Goal: Find specific page/section: Find specific page/section

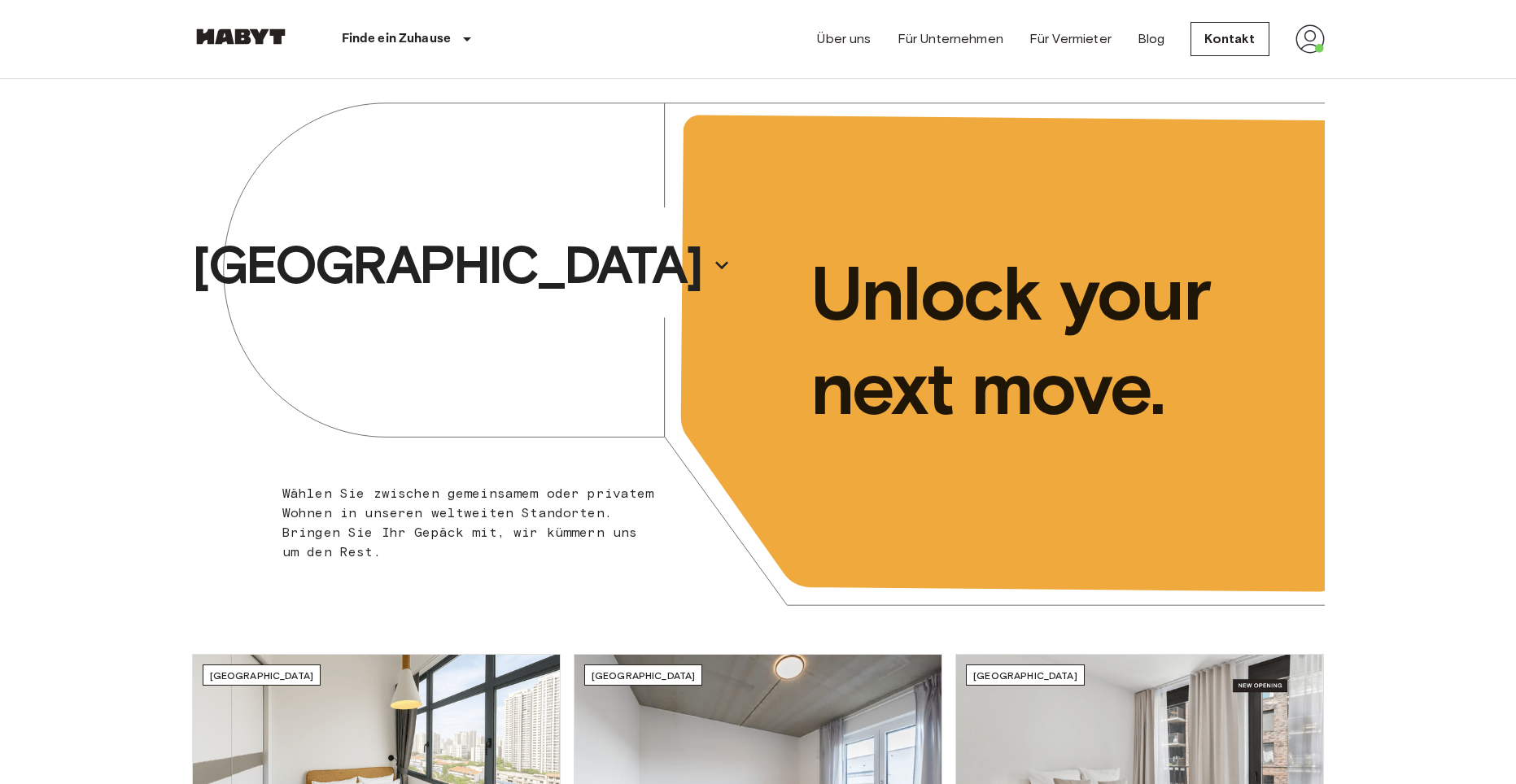
click at [1296, 38] on img at bounding box center [1309, 38] width 29 height 29
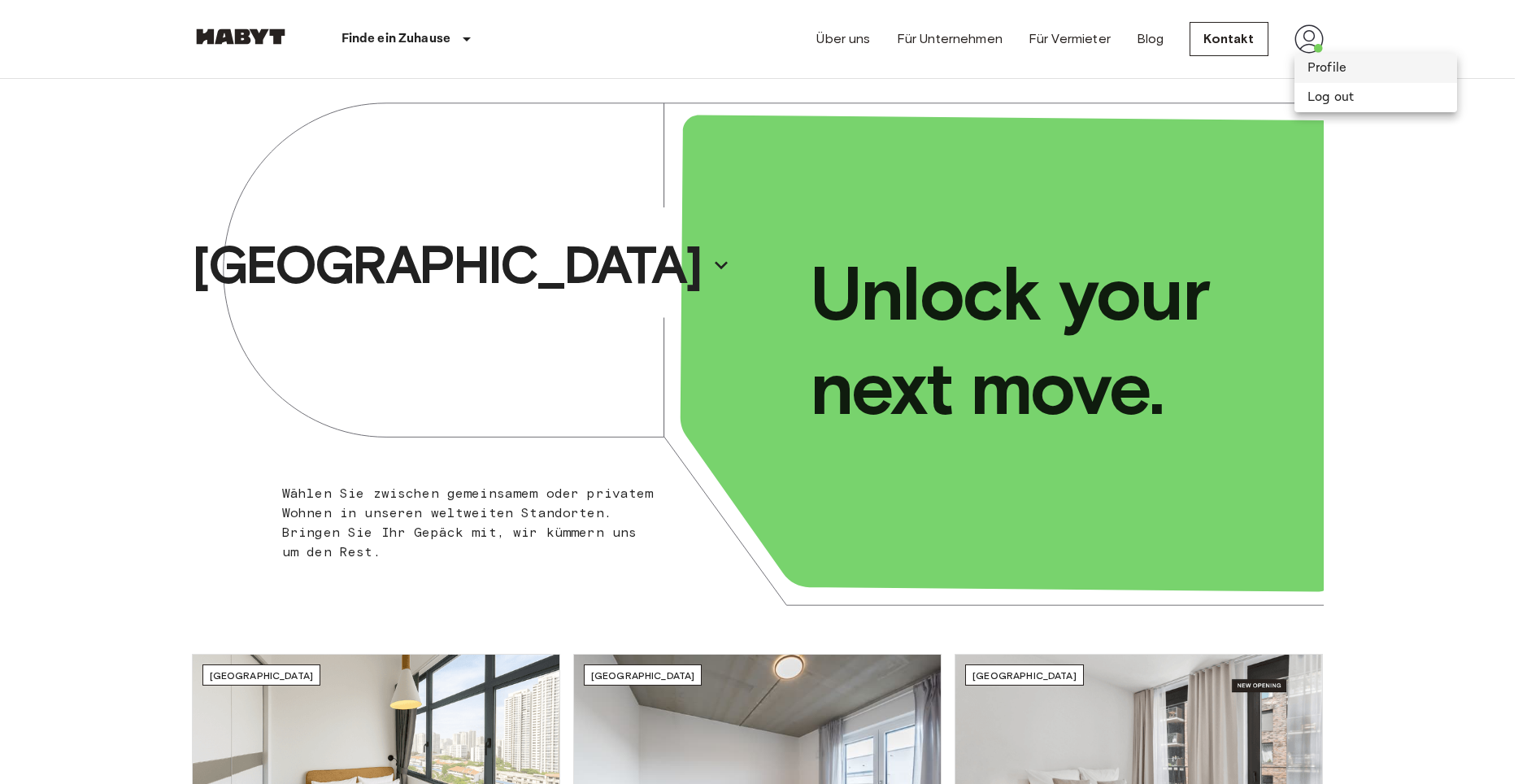
click at [1305, 72] on li "Profile" at bounding box center [1376, 67] width 163 height 29
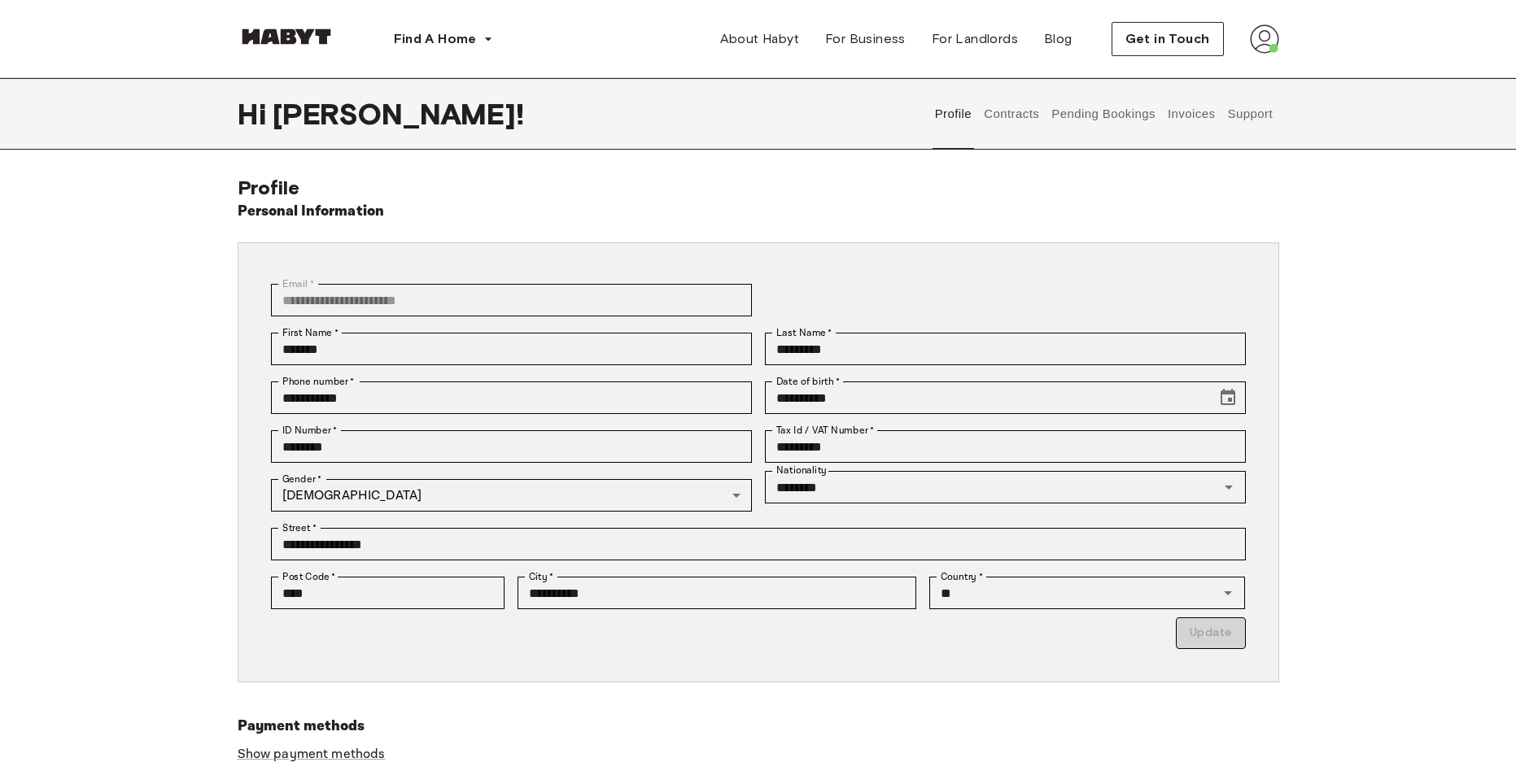
click at [1237, 112] on button "Support" at bounding box center [1250, 114] width 50 height 72
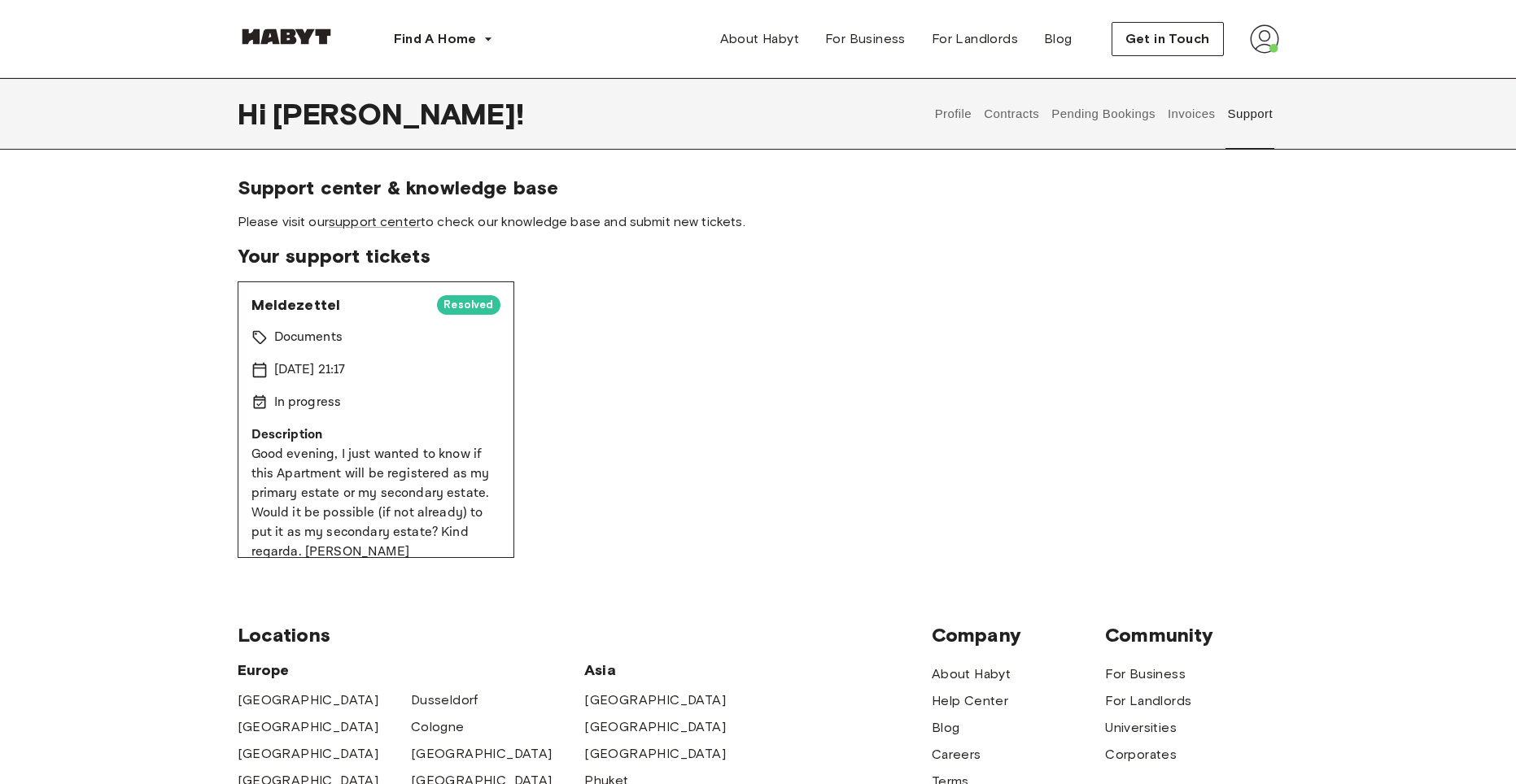
click at [1213, 110] on button "Invoices" at bounding box center [1190, 114] width 52 height 72
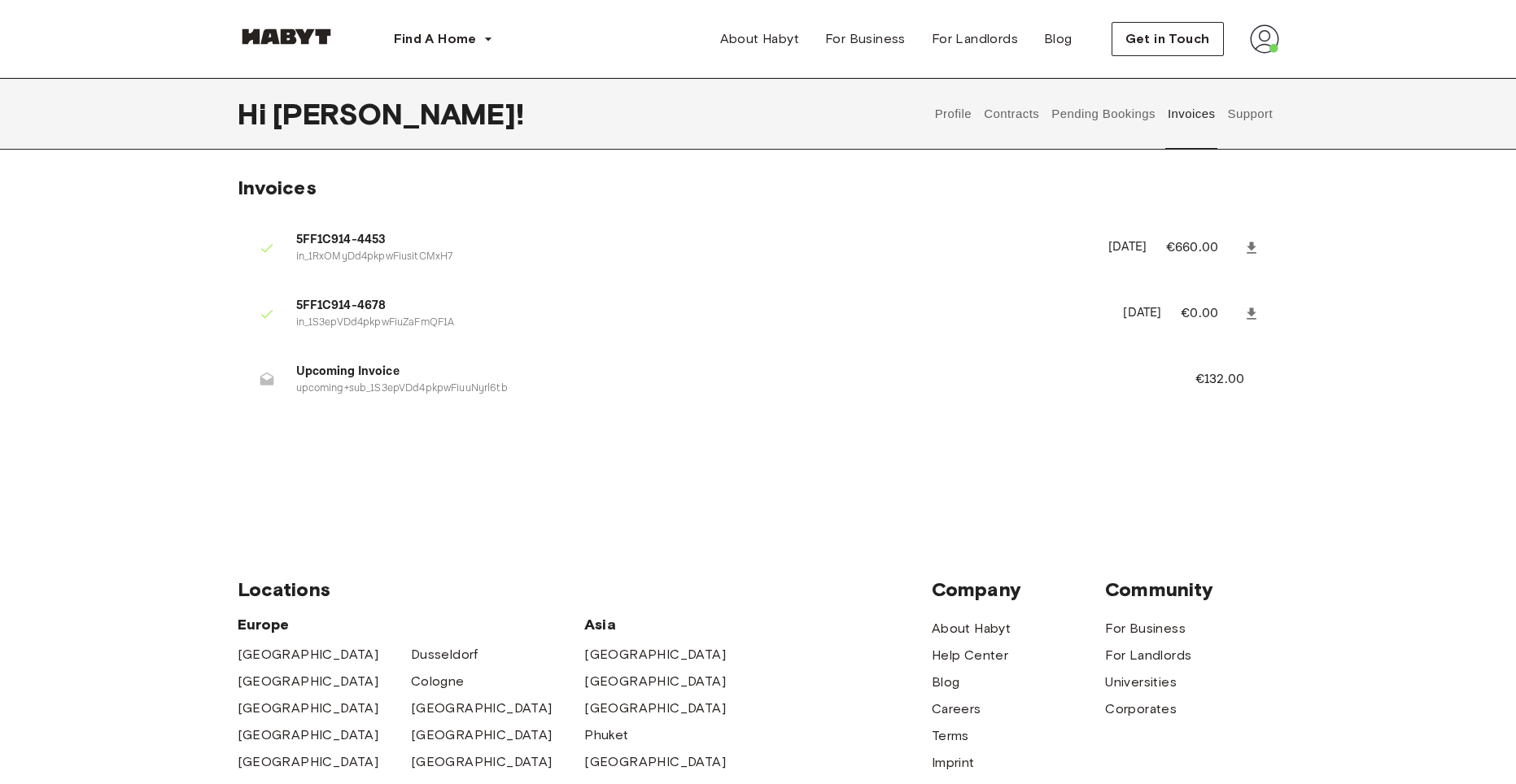
click at [1254, 108] on button "Support" at bounding box center [1250, 114] width 50 height 72
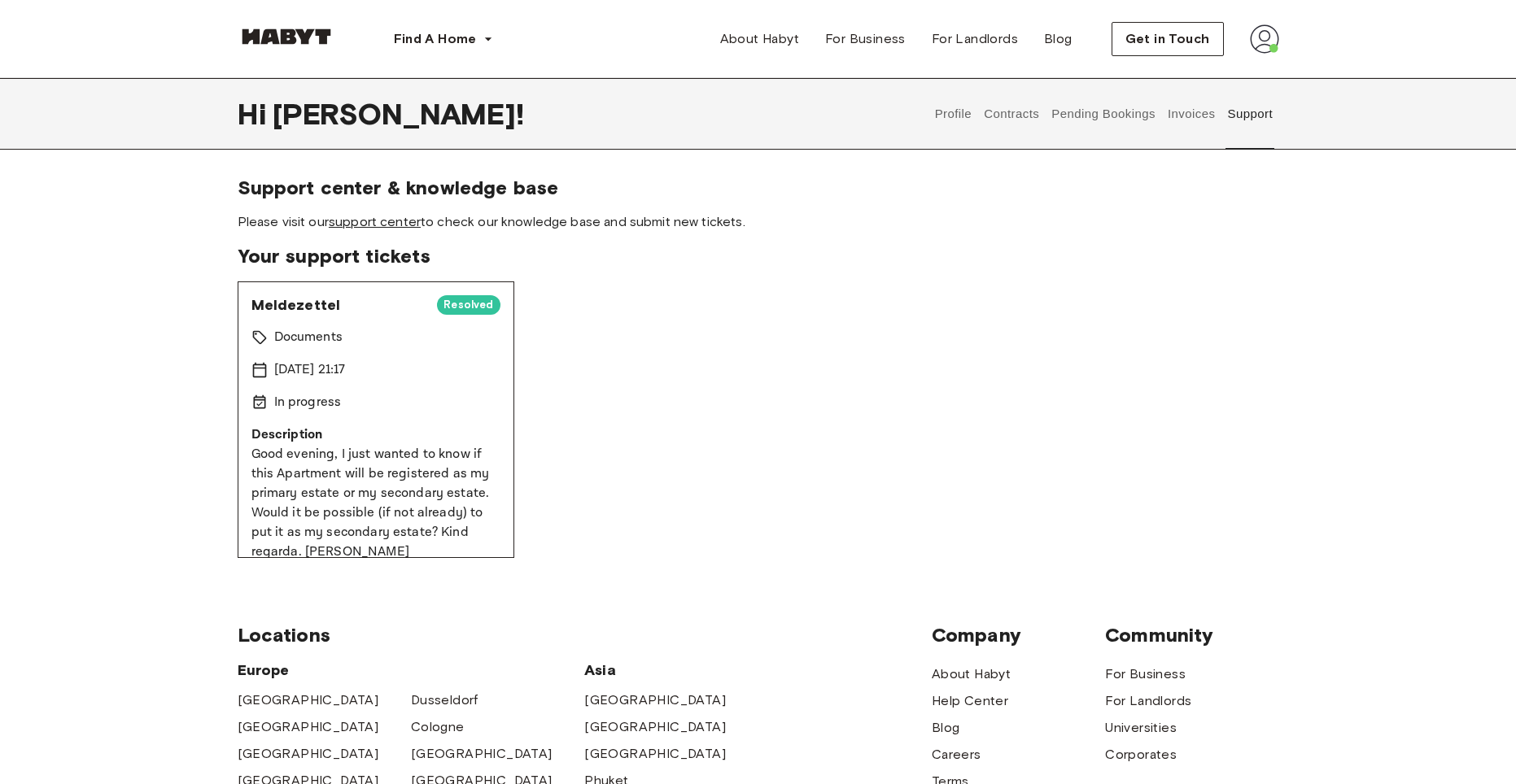
click at [411, 225] on link "support center" at bounding box center [374, 221] width 92 height 16
click at [1012, 121] on button "Contracts" at bounding box center [1012, 114] width 60 height 72
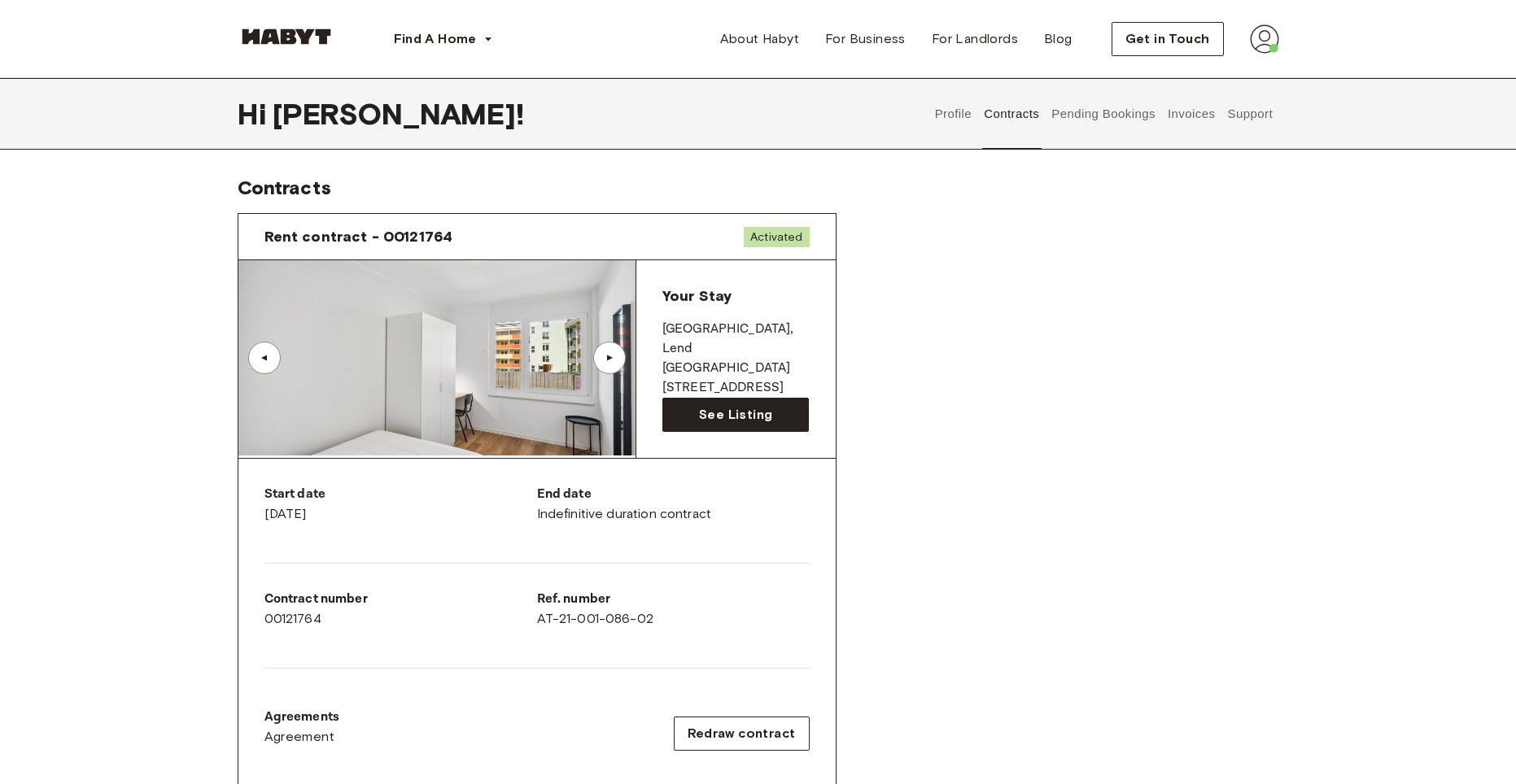
click at [530, 340] on img at bounding box center [437, 357] width 397 height 195
click at [455, 360] on img at bounding box center [437, 357] width 397 height 195
click at [713, 410] on span "See Listing" at bounding box center [735, 415] width 74 height 19
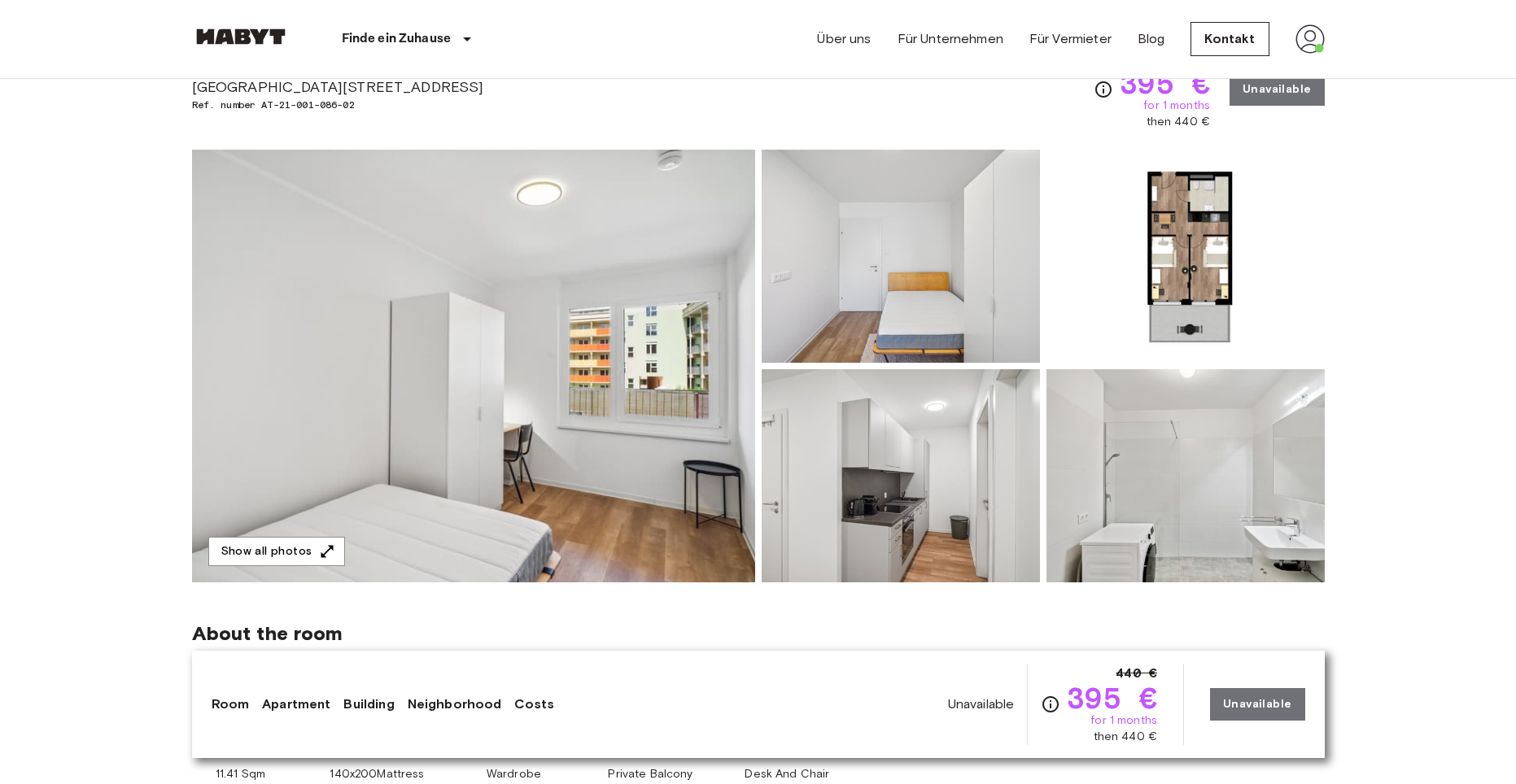
scroll to position [81, 0]
